Goal: Task Accomplishment & Management: Use online tool/utility

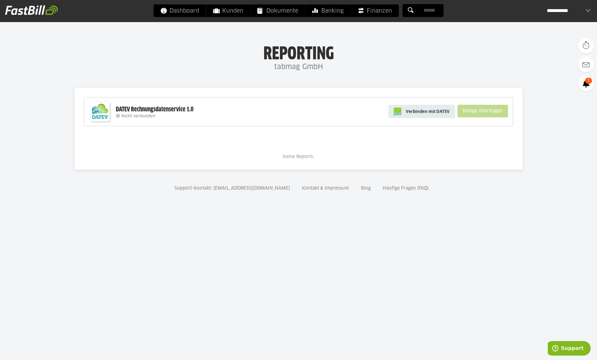
click at [421, 113] on span "Verbinden mit DATEV" at bounding box center [428, 111] width 44 height 6
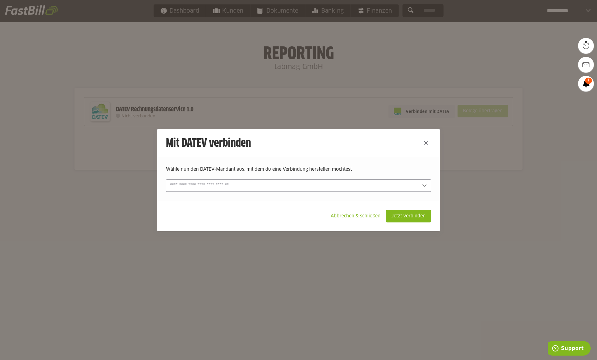
click at [383, 181] on div at bounding box center [298, 185] width 265 height 13
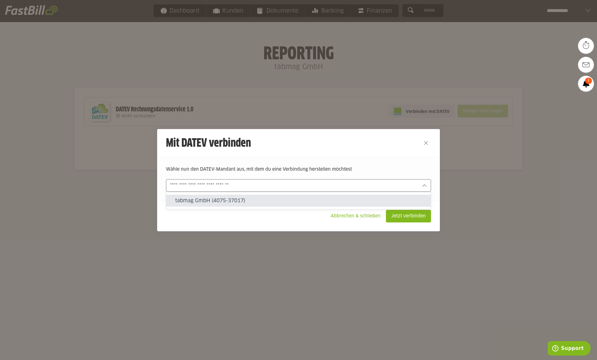
click at [244, 201] on slot "tabmag GmbH (4075-37017)" at bounding box center [300, 200] width 251 height 7
type input "**********"
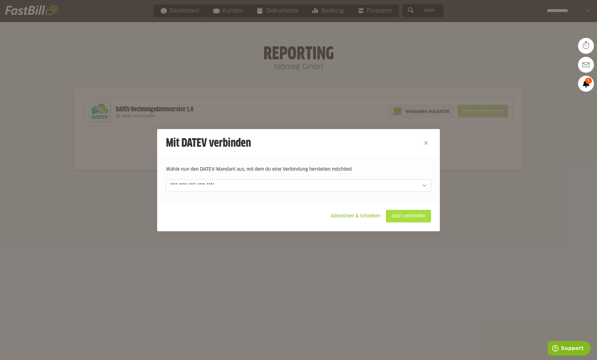
click at [422, 215] on slot "Jetzt verbinden" at bounding box center [408, 216] width 45 height 12
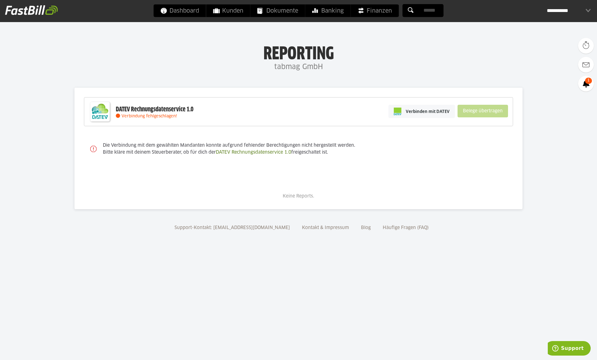
drag, startPoint x: 334, startPoint y: 157, endPoint x: 92, endPoint y: 147, distance: 241.7
click at [92, 147] on div "Die Verbindung mit dem gewählten Mandanten konnte aufgrund fehlender Berechtigu…" at bounding box center [298, 149] width 429 height 27
copy sl-alert "Die Verbindung mit dem gewählten Mandanten konnte aufgrund fehlender Berechtigu…"
